Goal: Transaction & Acquisition: Register for event/course

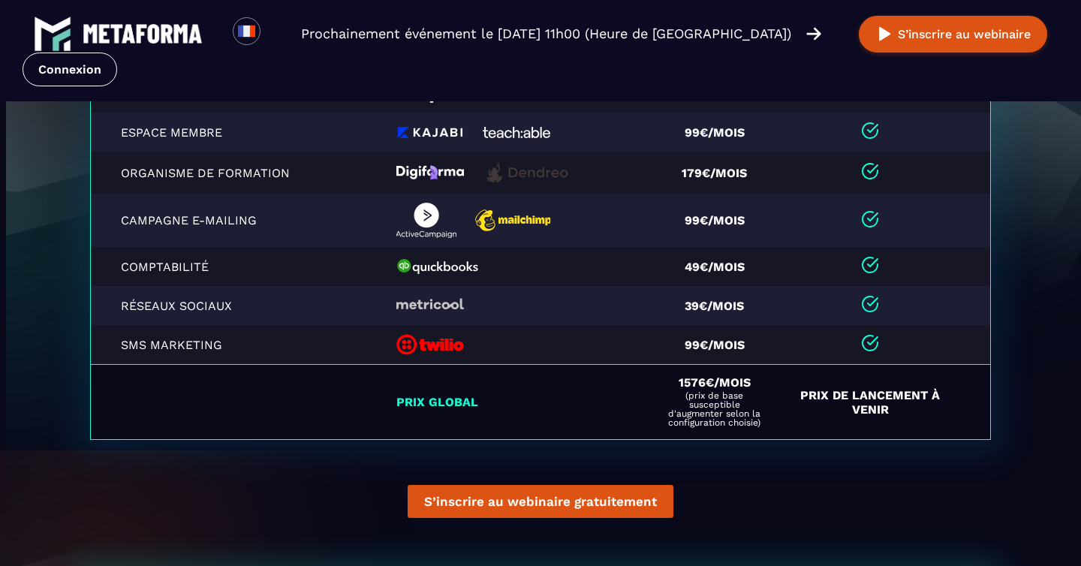
scroll to position [3468, 0]
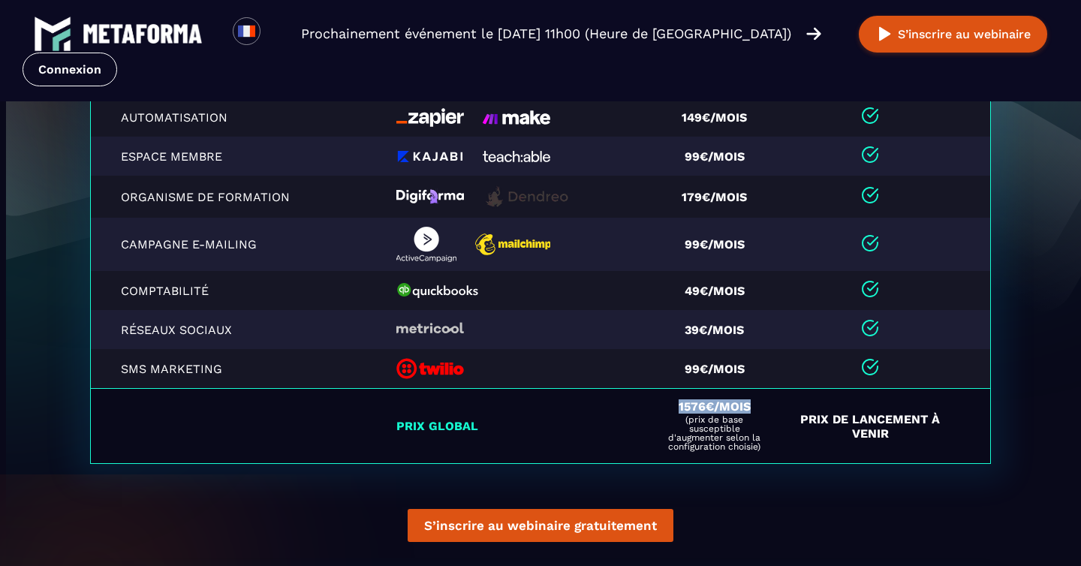
drag, startPoint x: 675, startPoint y: 408, endPoint x: 752, endPoint y: 409, distance: 77.3
click at [752, 409] on div "1576€/mois (prix de base susceptible d'augmenter selon la configuration choisie)" at bounding box center [714, 426] width 101 height 50
drag, startPoint x: 820, startPoint y: 408, endPoint x: 892, endPoint y: 438, distance: 77.7
click at [892, 439] on td "Prix de Lancement à venir" at bounding box center [887, 426] width 206 height 75
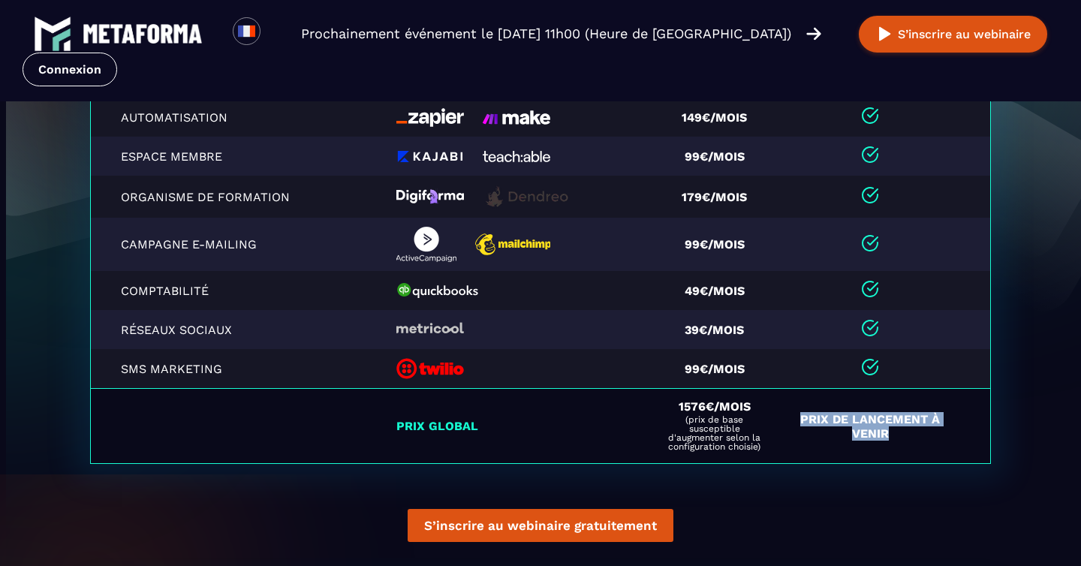
click at [892, 438] on td "Prix de Lancement à venir" at bounding box center [887, 426] width 206 height 75
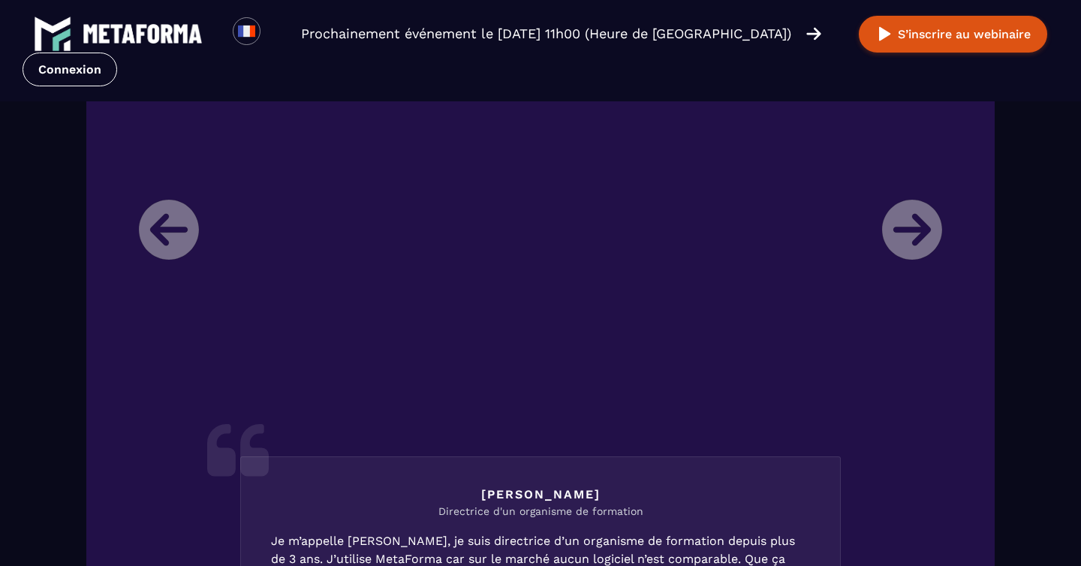
scroll to position [1871, 0]
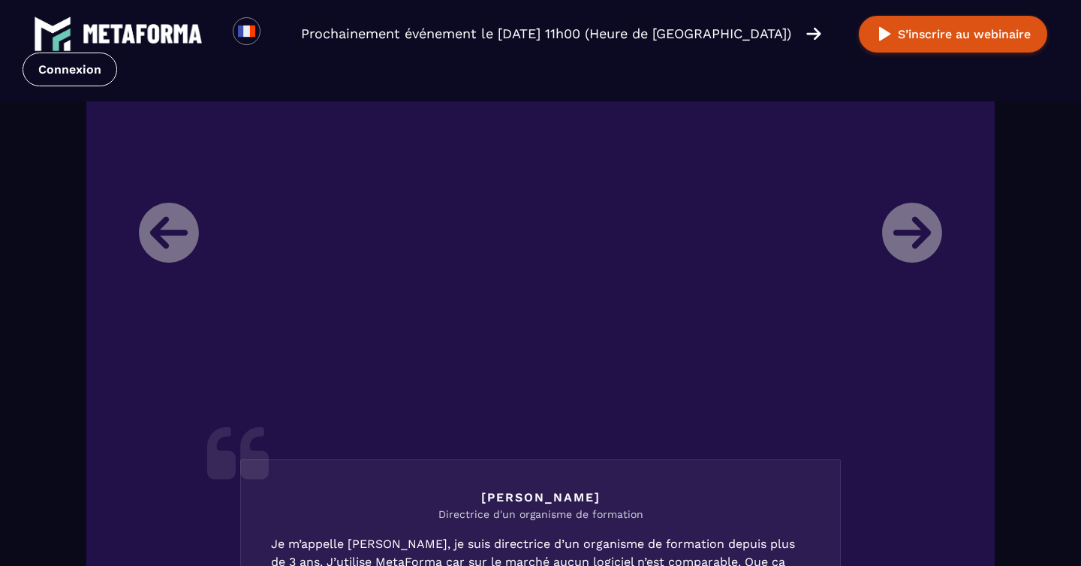
click at [905, 237] on li "[PERSON_NAME] Directrice d'un organisme de formation Je m’appelle [PERSON_NAME]…" at bounding box center [541, 457] width 826 height 782
click at [910, 217] on li "[PERSON_NAME] Directrice d'un organisme de formation Je m’appelle [PERSON_NAME]…" at bounding box center [541, 457] width 826 height 782
click at [162, 243] on li "[PERSON_NAME] Directrice d'un organisme de formation Je m’appelle [PERSON_NAME]…" at bounding box center [541, 457] width 826 height 782
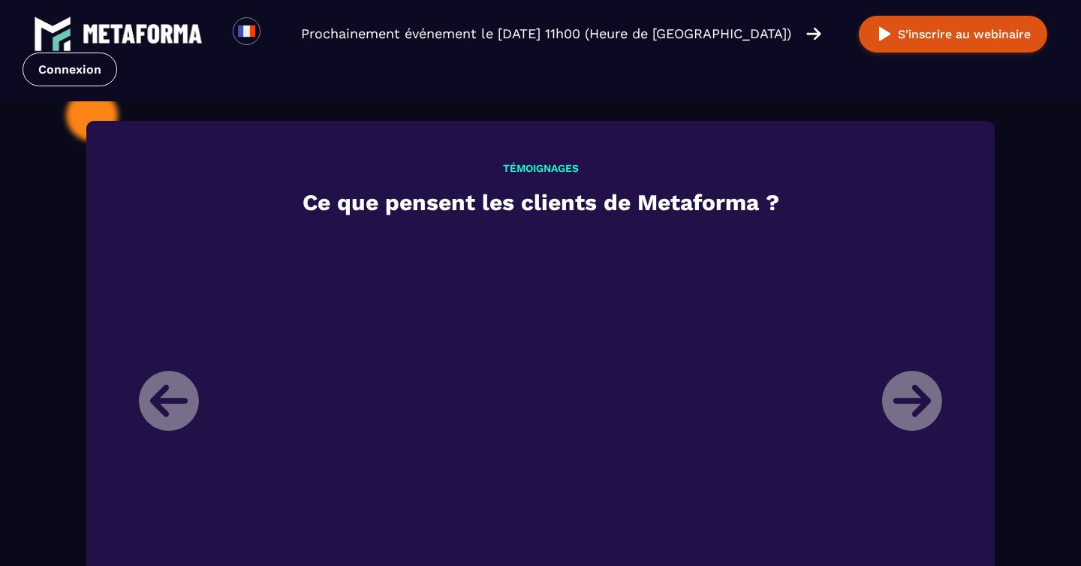
scroll to position [1721, 0]
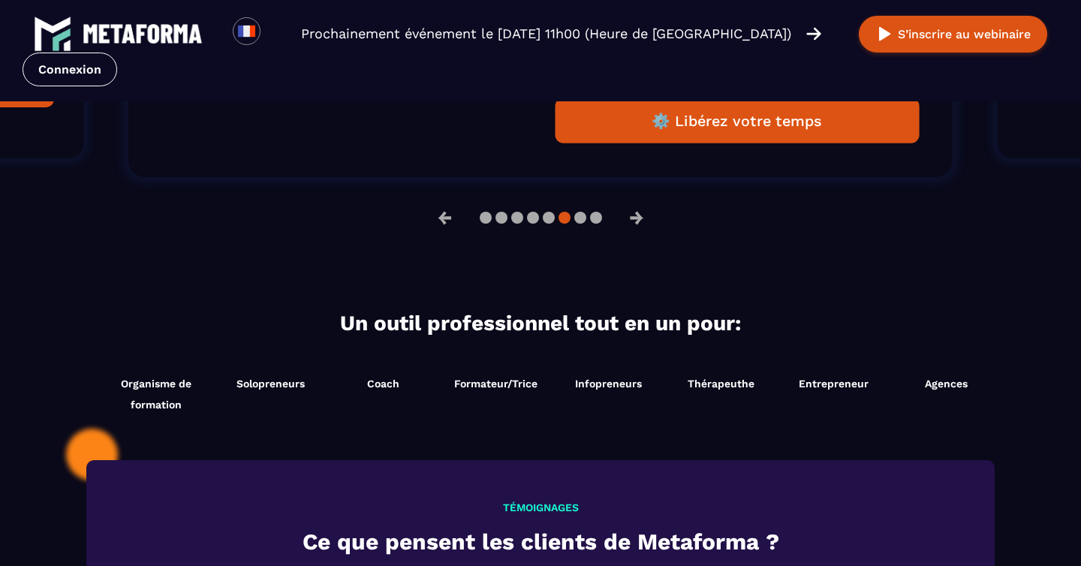
scroll to position [1368, 0]
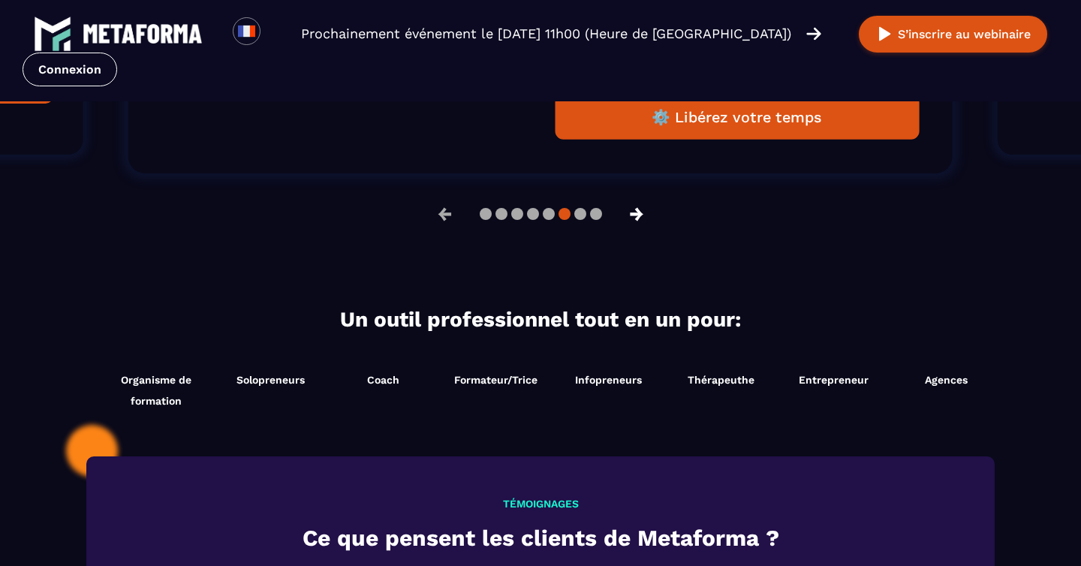
click at [634, 212] on button "→" at bounding box center [636, 214] width 39 height 36
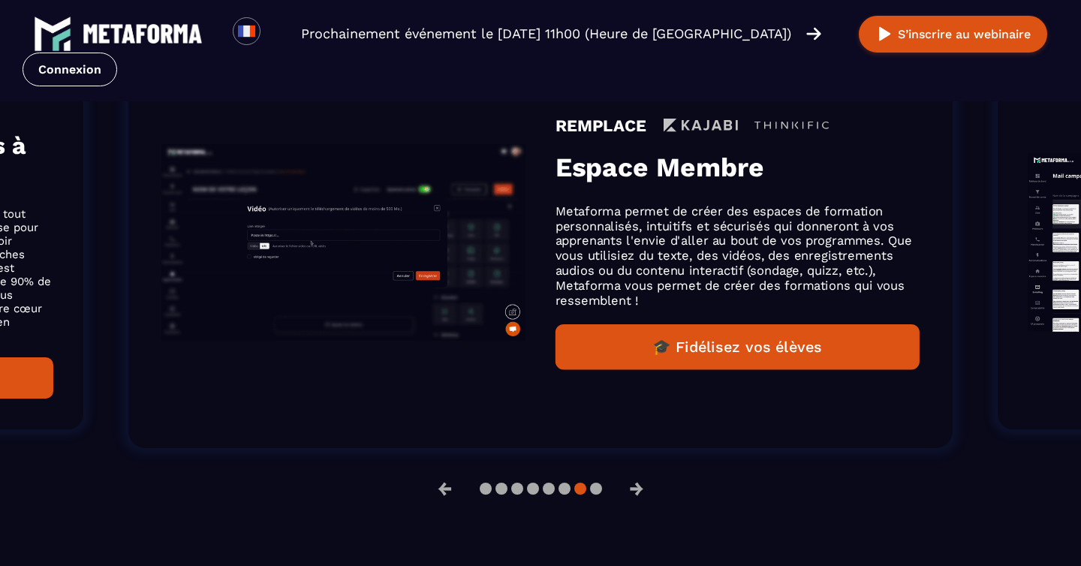
scroll to position [1094, 0]
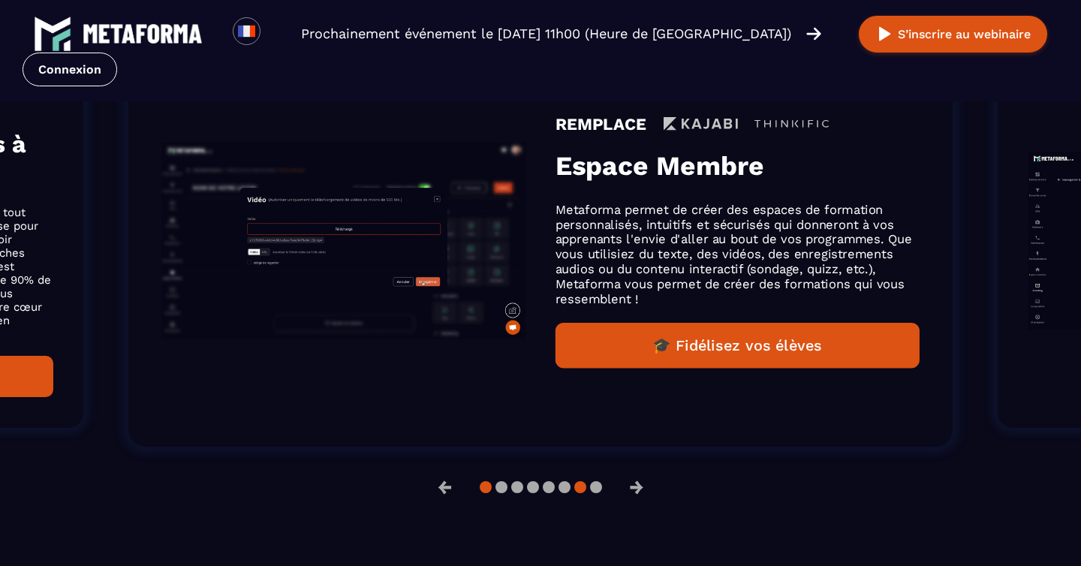
click at [486, 490] on button at bounding box center [486, 487] width 12 height 12
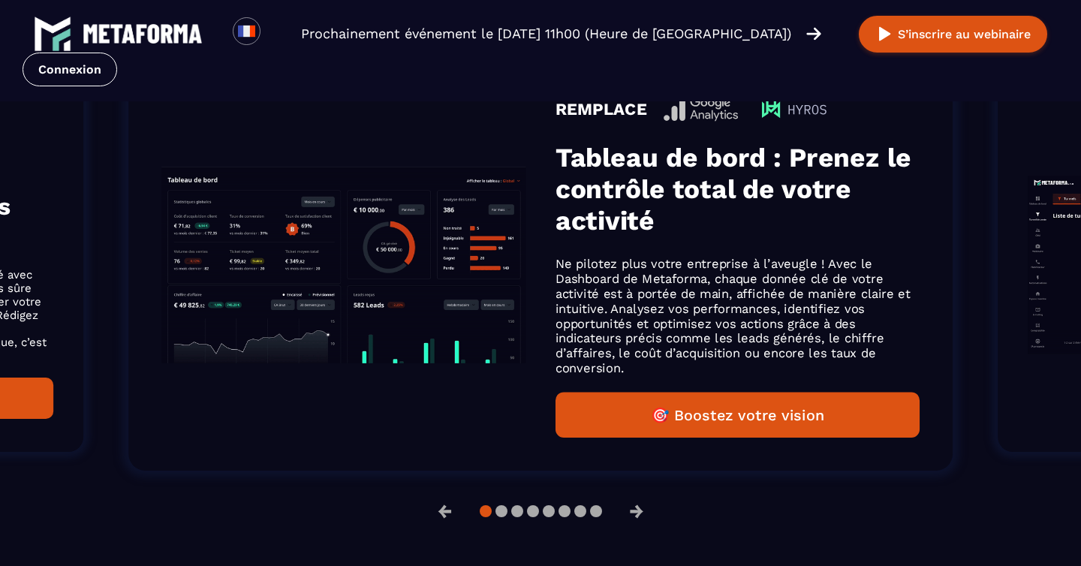
scroll to position [1118, 0]
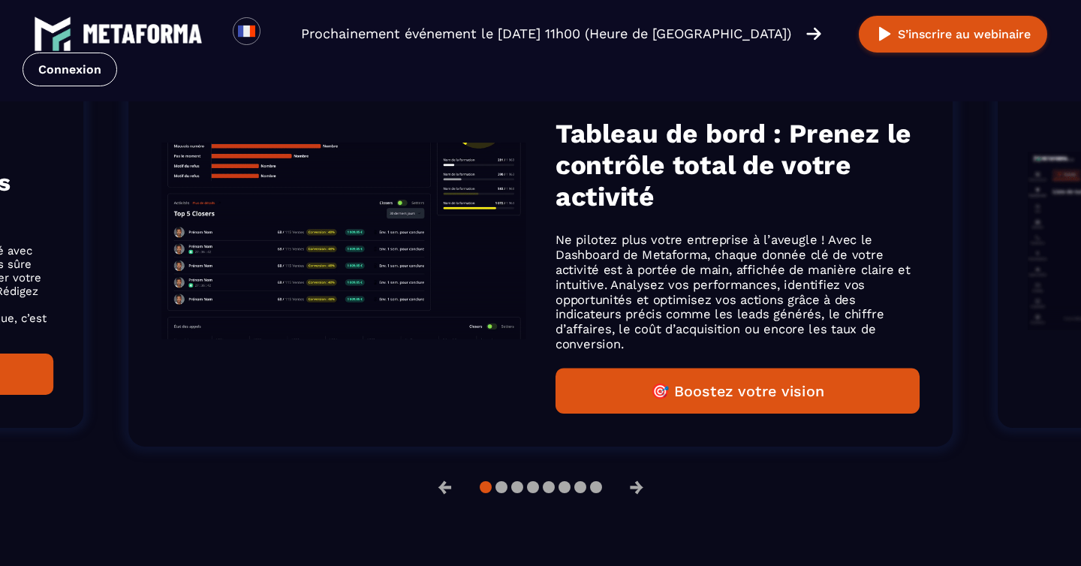
click at [396, 254] on img "Gallery" at bounding box center [343, 241] width 364 height 197
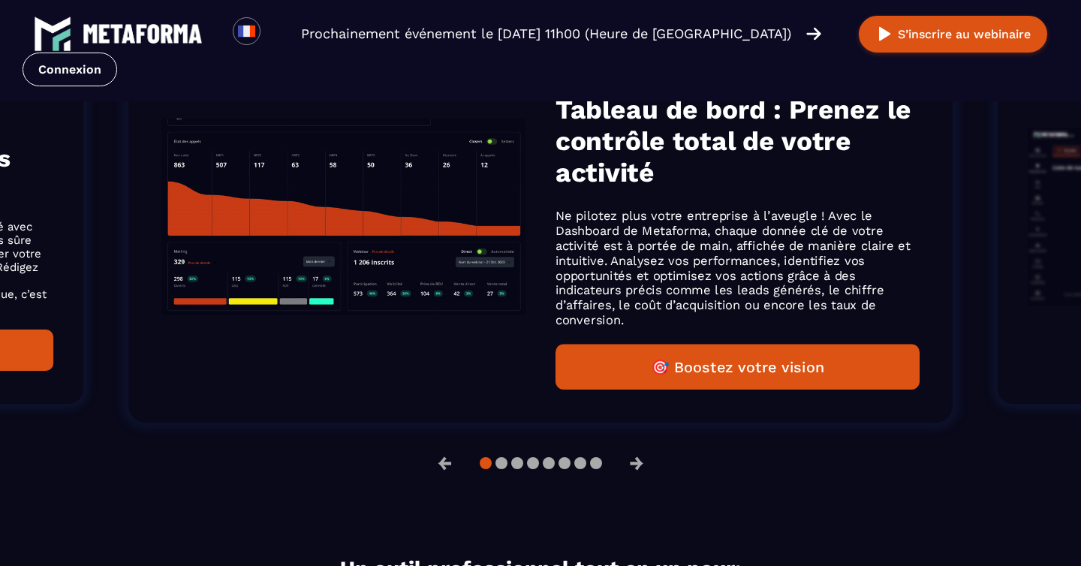
scroll to position [1094, 0]
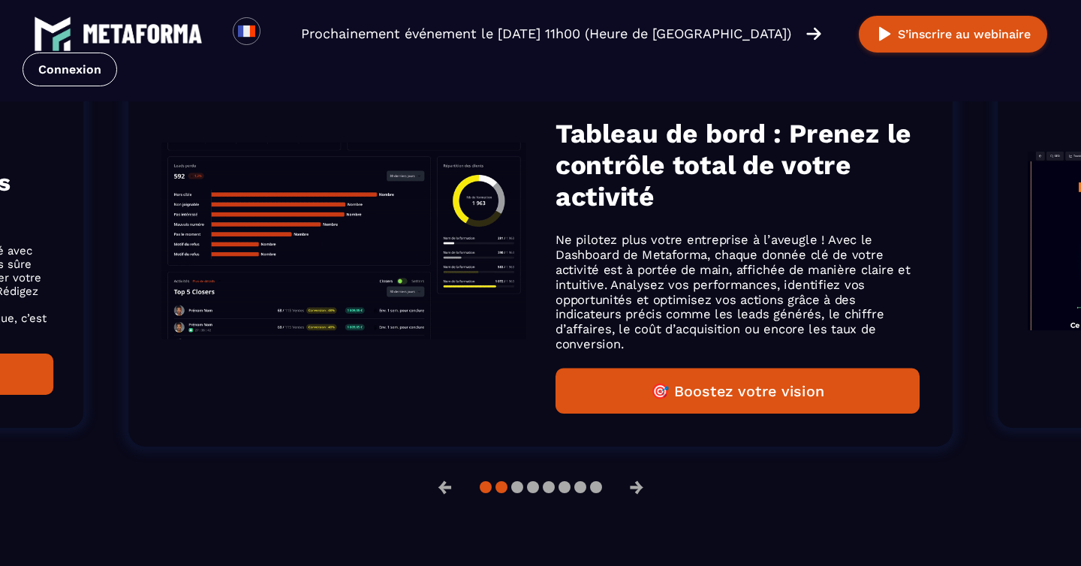
click at [498, 488] on button at bounding box center [501, 487] width 12 height 12
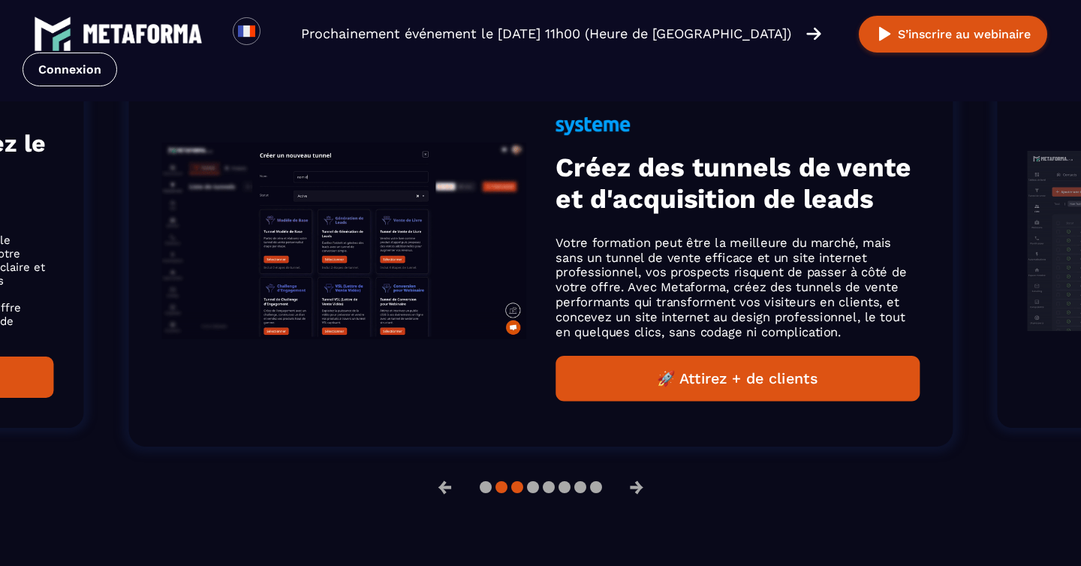
click at [520, 486] on button at bounding box center [517, 487] width 12 height 12
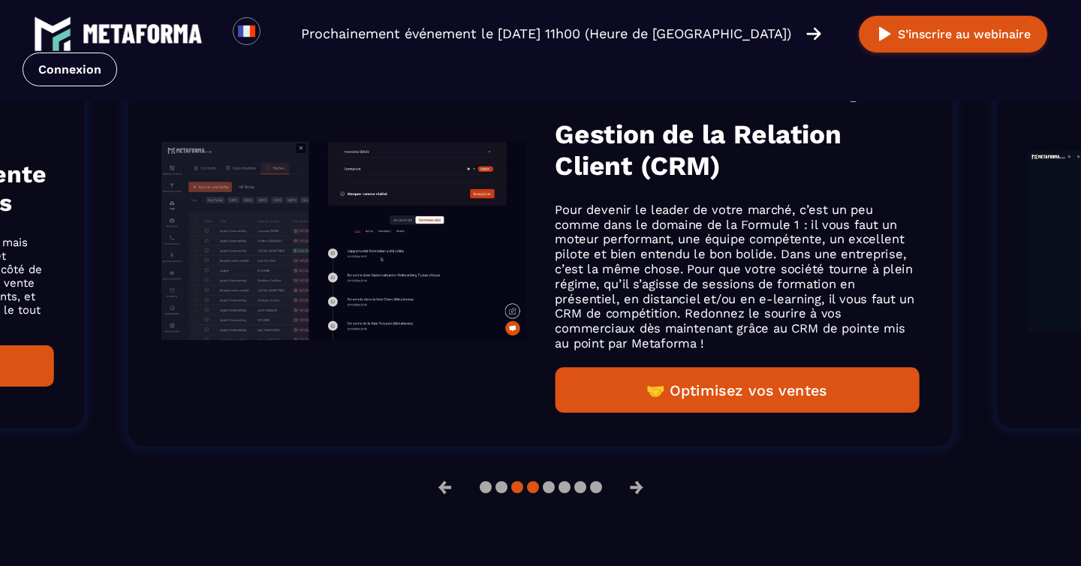
click at [535, 489] on button at bounding box center [533, 487] width 12 height 12
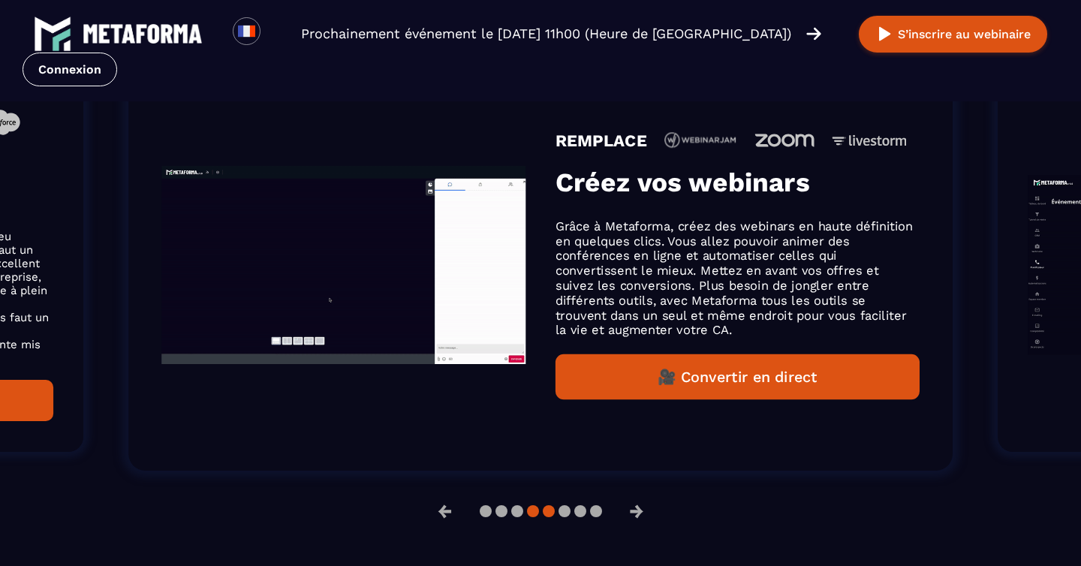
scroll to position [1118, 0]
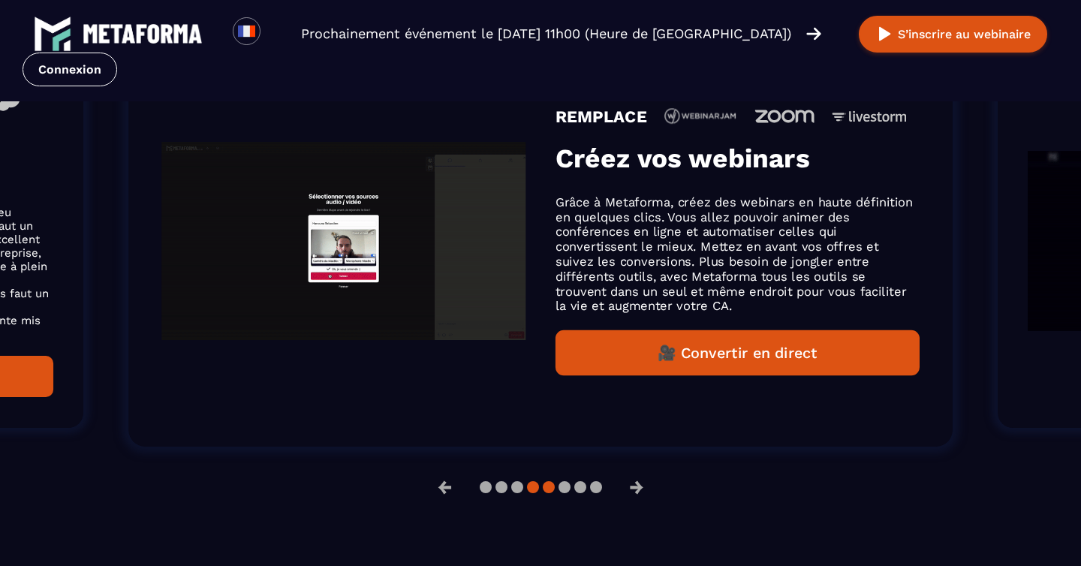
click at [549, 492] on button at bounding box center [549, 487] width 12 height 12
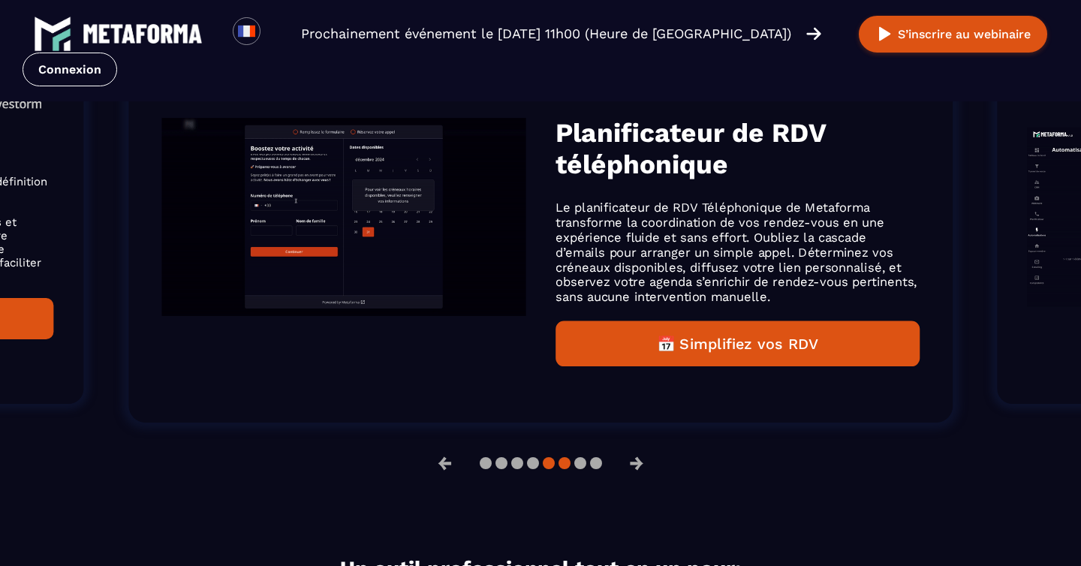
scroll to position [1094, 0]
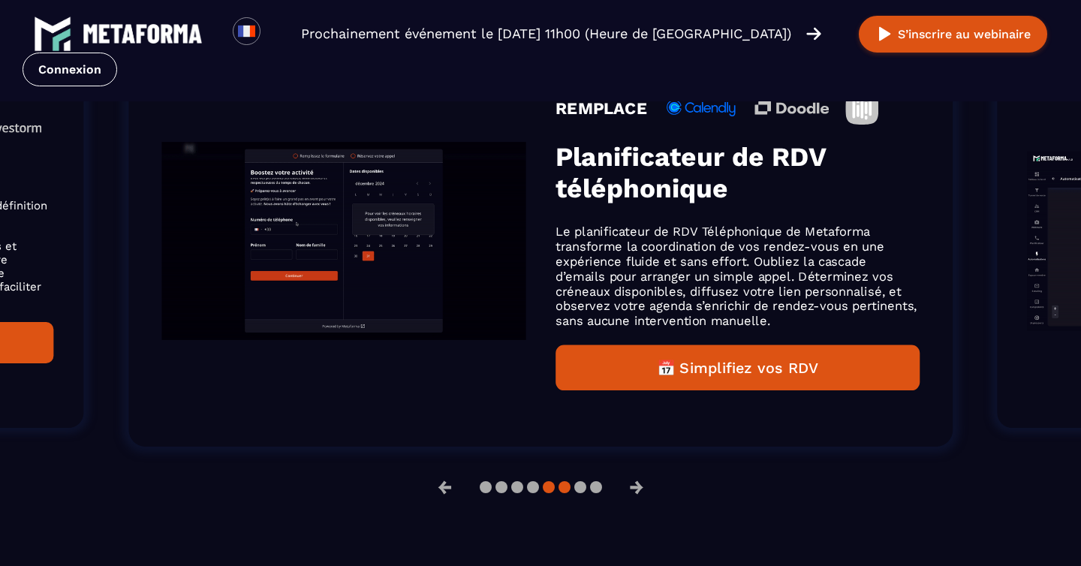
click at [564, 489] on button at bounding box center [564, 487] width 12 height 12
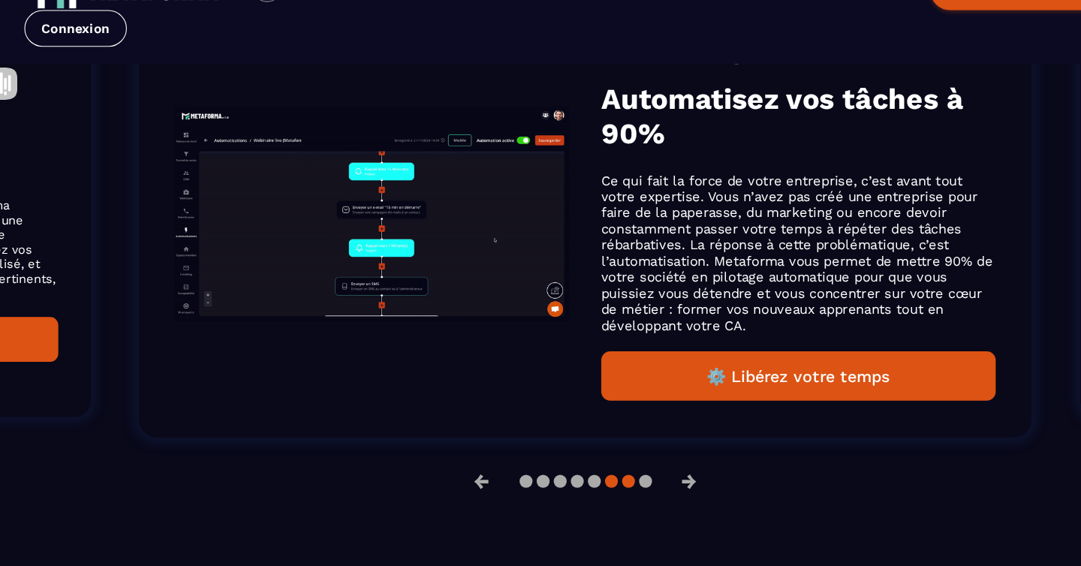
click at [580, 489] on button at bounding box center [580, 487] width 12 height 12
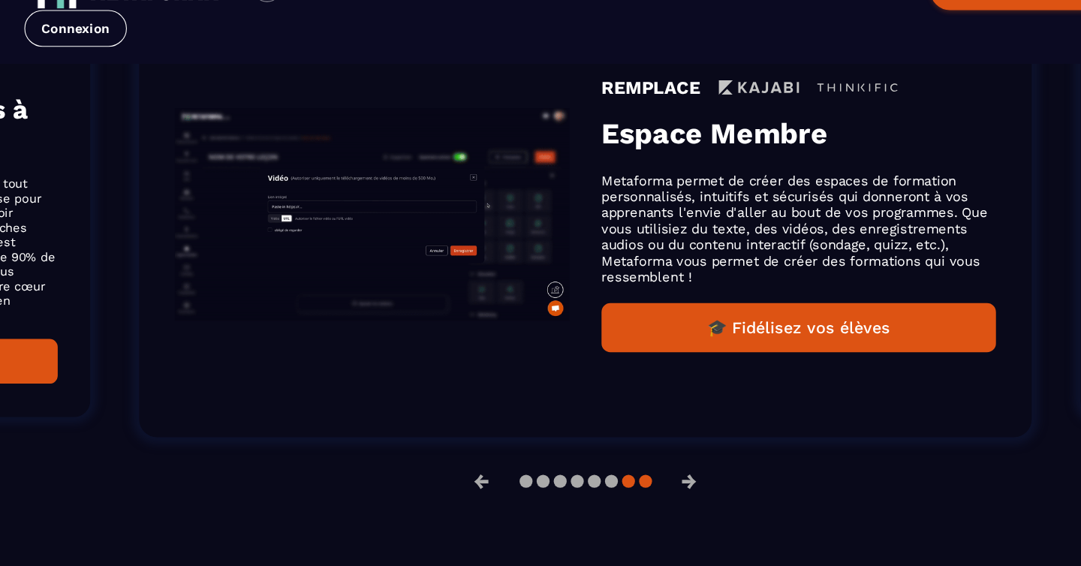
click at [596, 491] on button at bounding box center [596, 487] width 12 height 12
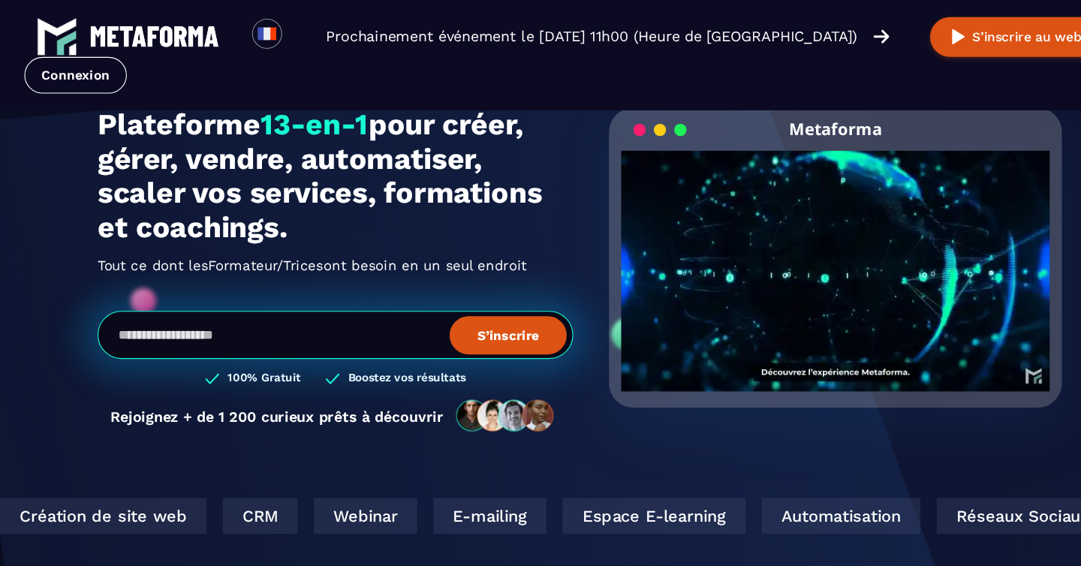
scroll to position [0, 0]
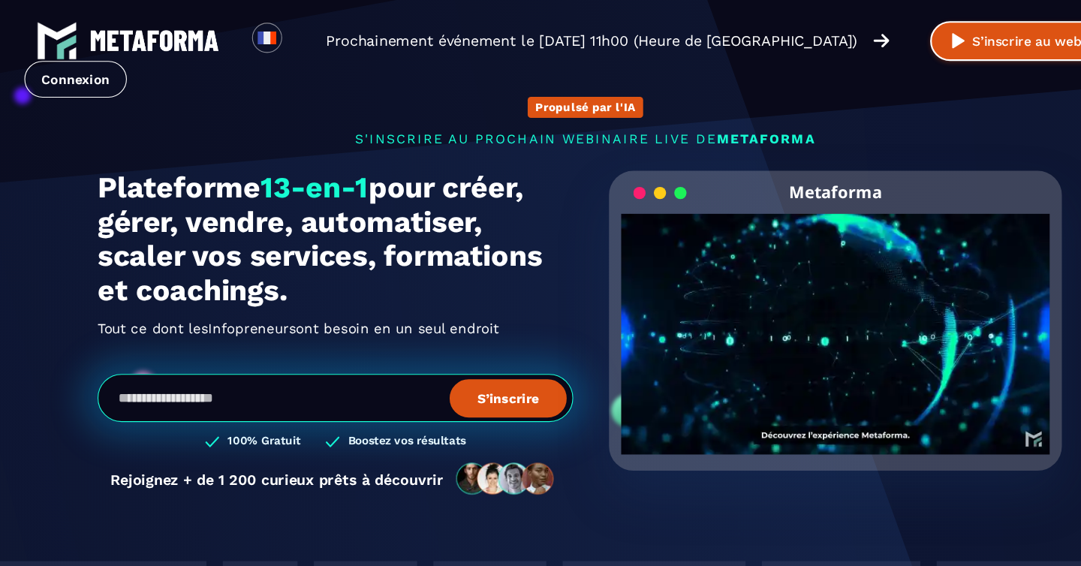
click at [917, 39] on button "S’inscrire au webinaire" at bounding box center [953, 38] width 188 height 37
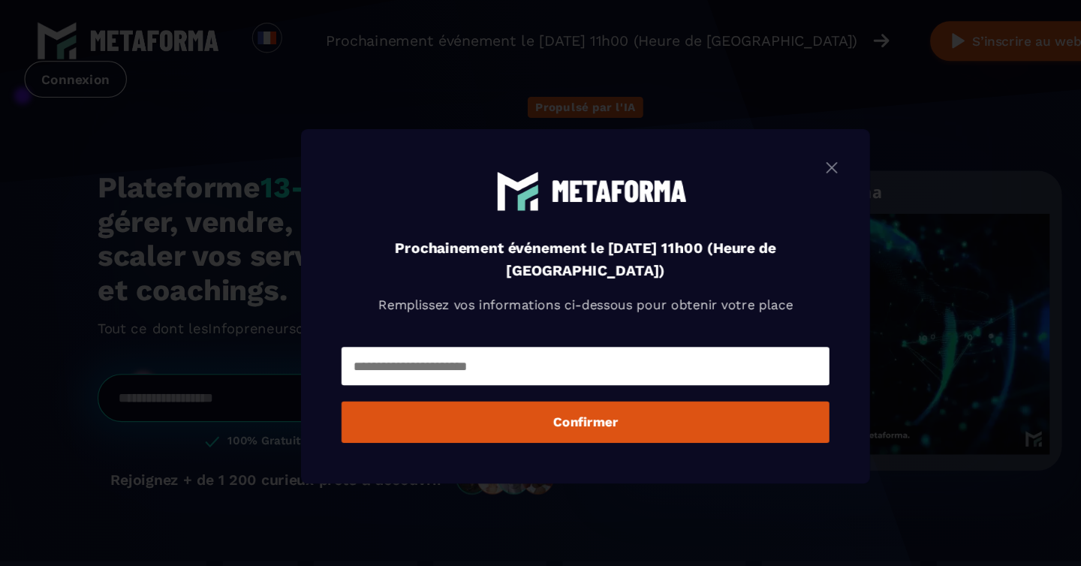
click at [528, 333] on input "Modal window" at bounding box center [540, 338] width 450 height 35
type input "**********"
click at [538, 396] on button "Confirmer" at bounding box center [540, 390] width 450 height 38
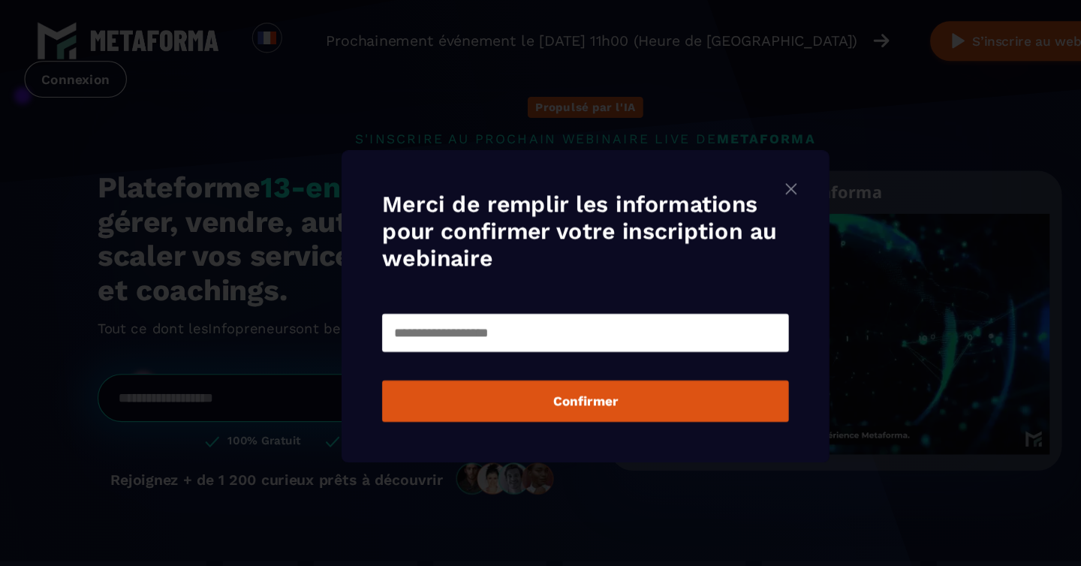
click at [531, 306] on input "Modal window" at bounding box center [540, 307] width 375 height 35
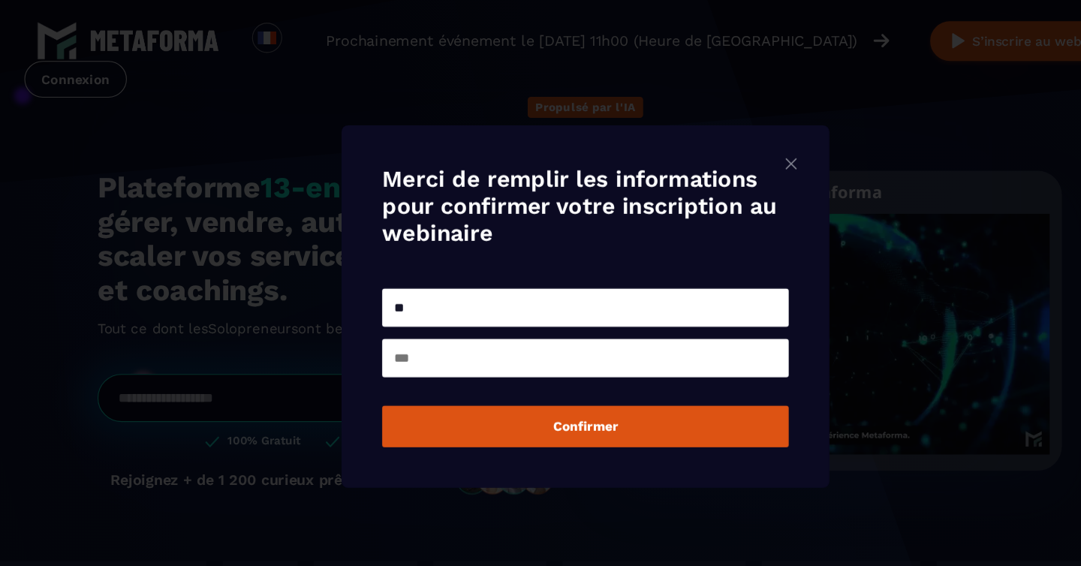
type input "*"
type input "**********"
click at [528, 336] on input "Modal window" at bounding box center [540, 330] width 375 height 35
type input "******"
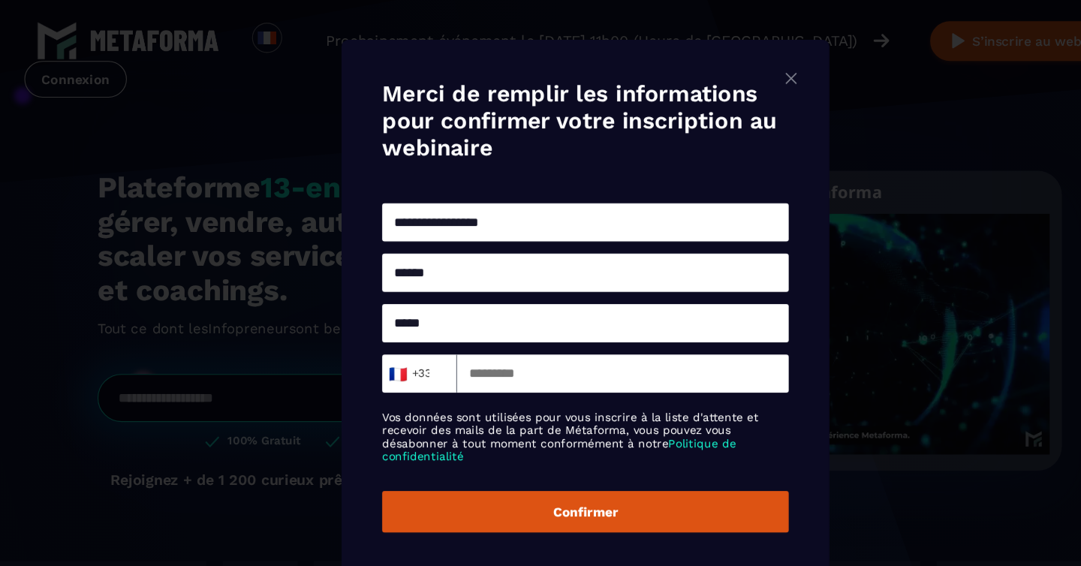
click at [503, 303] on input "*****" at bounding box center [540, 298] width 375 height 35
drag, startPoint x: 423, startPoint y: 297, endPoint x: 356, endPoint y: 296, distance: 66.8
click at [354, 296] on input "*****" at bounding box center [540, 298] width 375 height 35
type input "******"
click at [474, 344] on input "Modal window" at bounding box center [575, 344] width 306 height 35
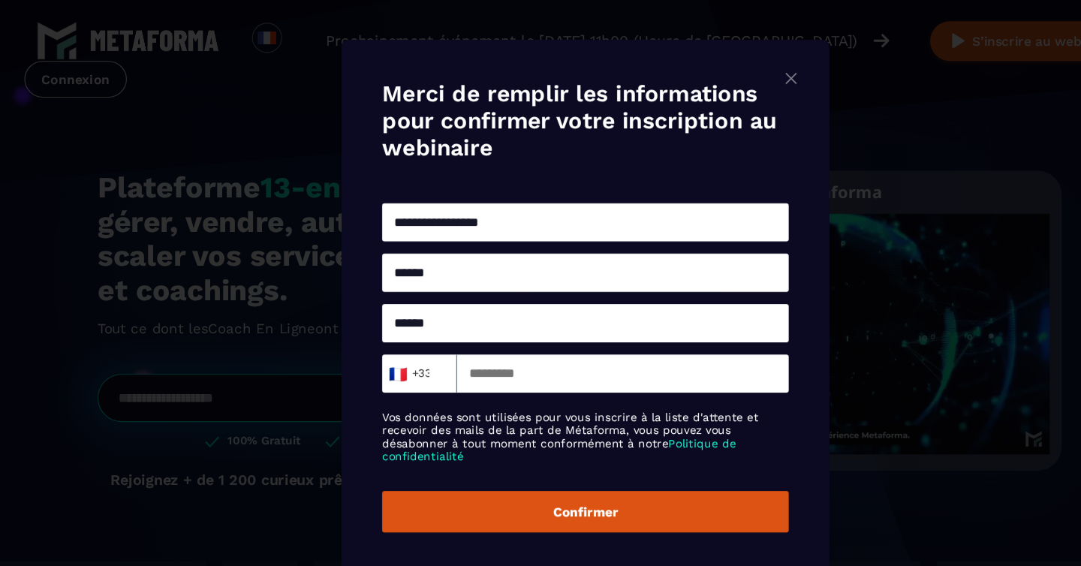
click at [577, 485] on button "Confirmer" at bounding box center [540, 472] width 375 height 38
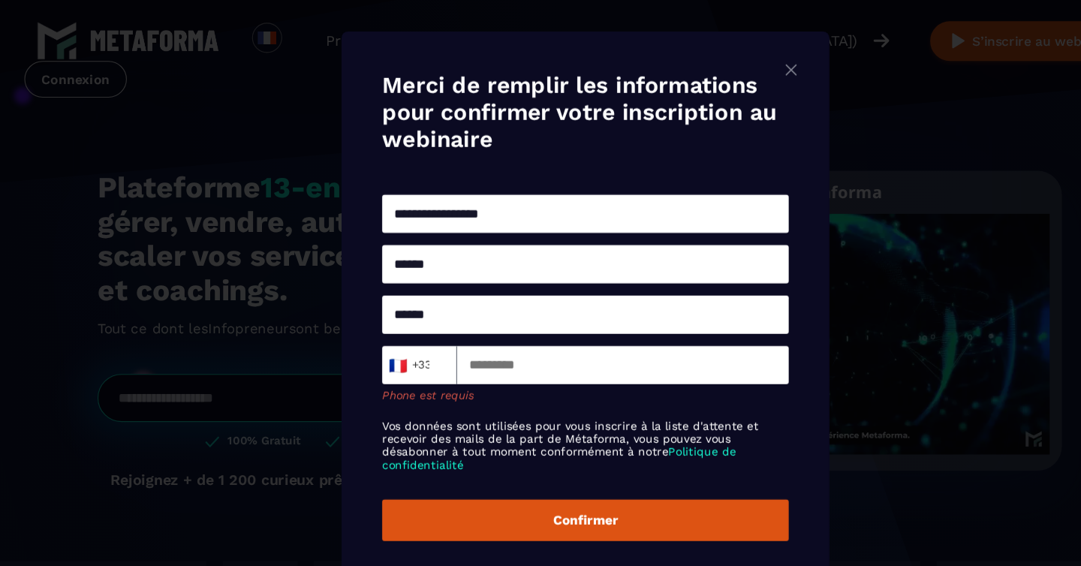
click at [546, 339] on input "Modal window" at bounding box center [575, 337] width 306 height 35
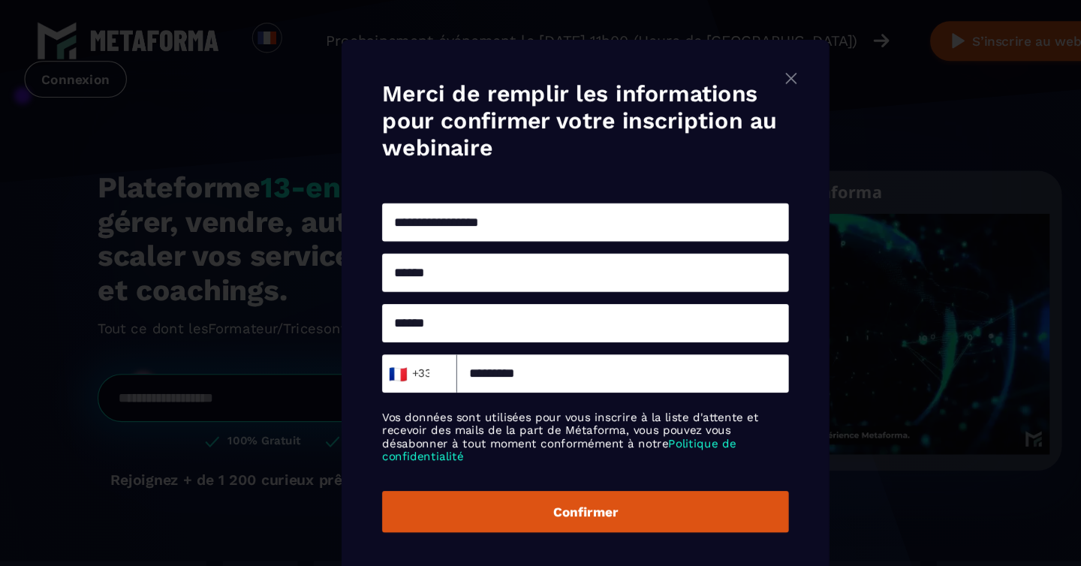
type input "*********"
click at [589, 471] on button "Confirmer" at bounding box center [540, 472] width 375 height 38
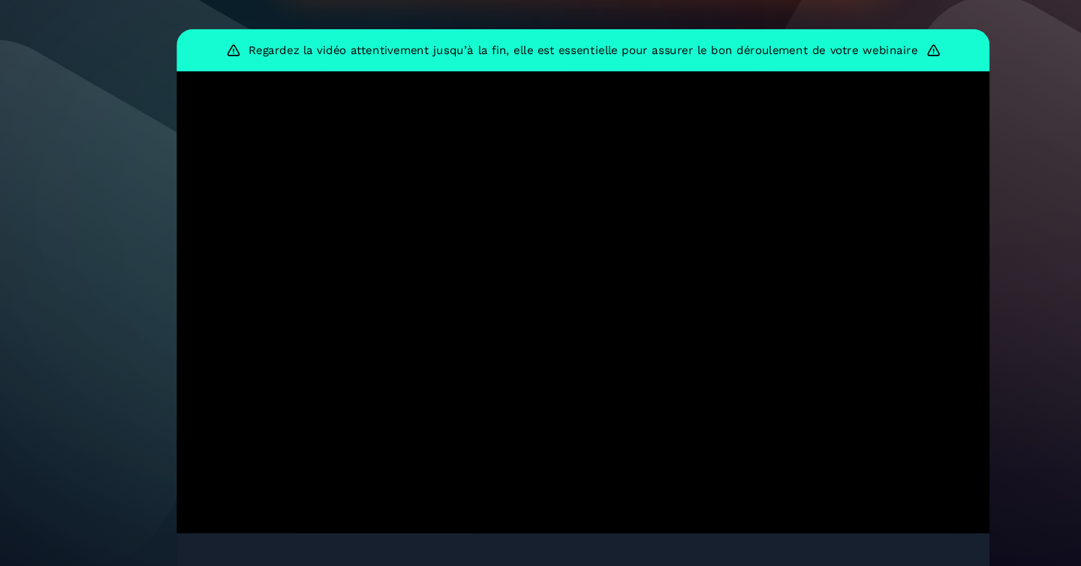
scroll to position [222, 0]
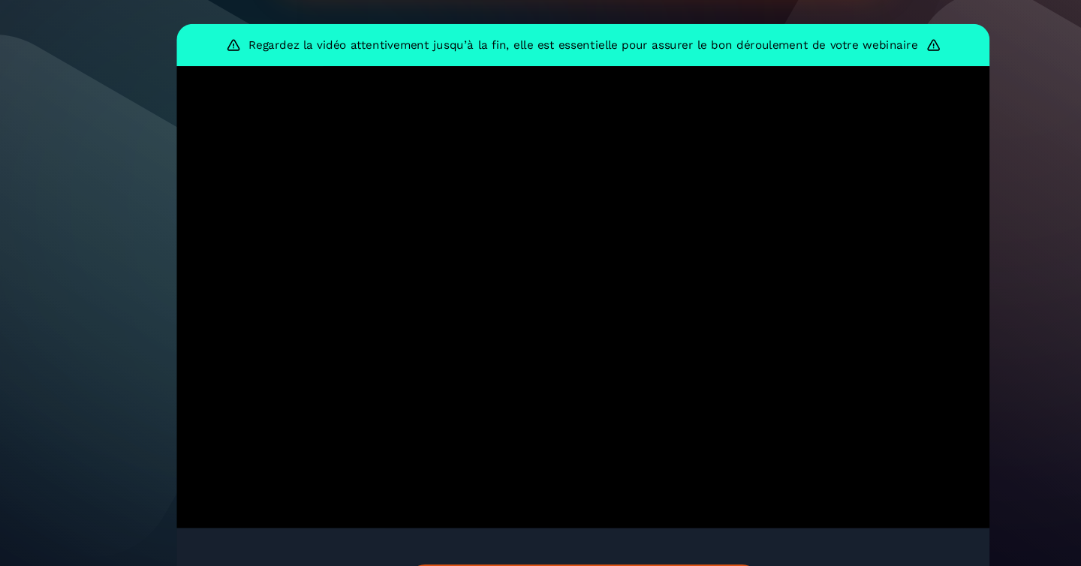
click at [971, 112] on section "FÉLICITATIONS POUR VOTRE INSCRIPTION [DATE] 11h00 (Heure de [GEOGRAPHIC_DATA]) …" at bounding box center [540, 240] width 1081 height 924
